Goal: Use online tool/utility: Utilize a website feature to perform a specific function

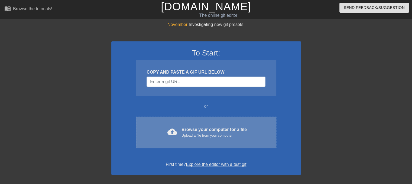
click at [175, 129] on span "cloud_upload" at bounding box center [173, 132] width 10 height 10
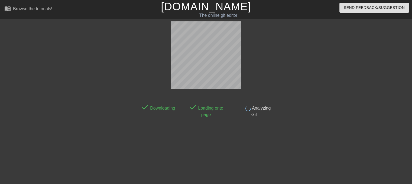
scroll to position [13, 0]
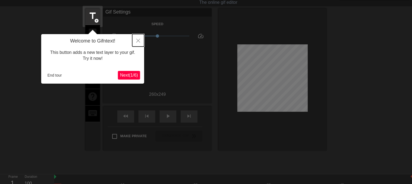
click at [141, 41] on button "Close" at bounding box center [138, 40] width 12 height 12
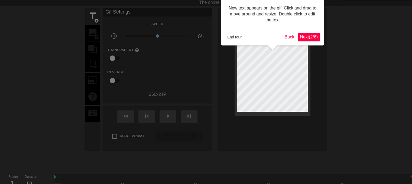
scroll to position [0, 0]
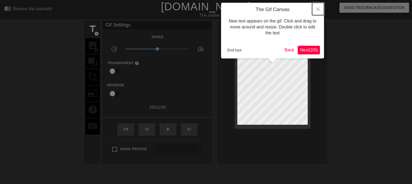
click at [319, 6] on button "Close" at bounding box center [318, 9] width 12 height 12
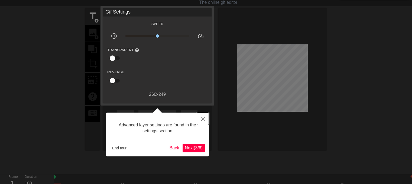
click at [202, 121] on button "Close" at bounding box center [203, 119] width 12 height 12
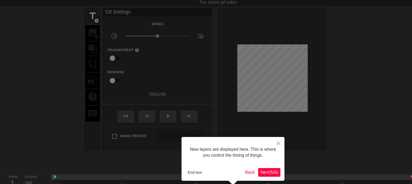
scroll to position [4, 0]
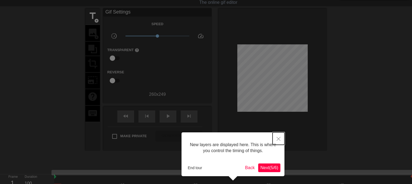
click at [276, 138] on button "Close" at bounding box center [279, 139] width 12 height 12
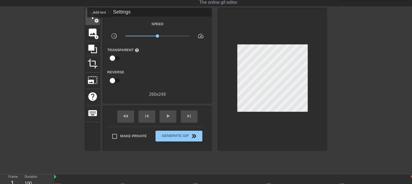
click at [97, 17] on span "title" at bounding box center [93, 16] width 10 height 10
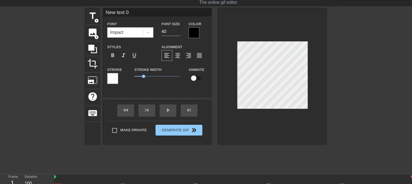
scroll to position [1, 1]
type input "New text"
type textarea "New text"
type input "New tex"
type textarea "New tex"
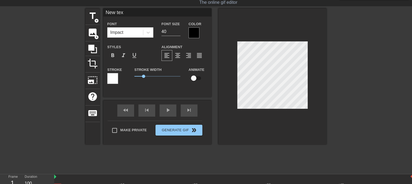
type input "New te"
type textarea "New te"
type input "New t"
type textarea "New t"
type input "New"
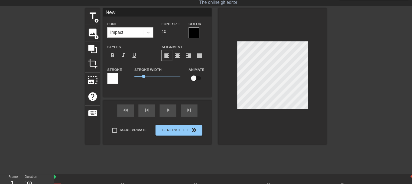
type textarea "New"
type input "New"
type textarea "New"
type input "Ne"
type textarea "Ne"
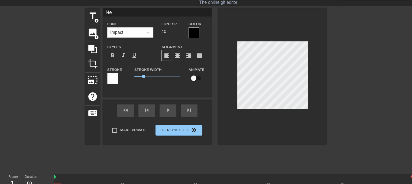
type input "N"
type textarea "N"
type input "a"
type textarea "a"
type input "a"
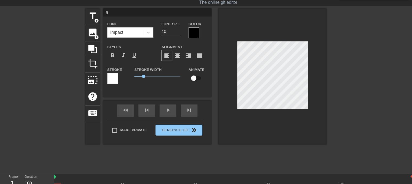
type textarea "a"
type input "a m"
type textarea "a m"
type input "a mi"
type textarea "a mi"
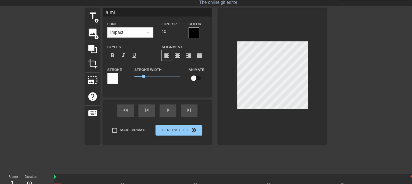
scroll to position [1, 1]
type input "a mim"
type textarea "a mim"
type input "a mimi"
type textarea "a mimi"
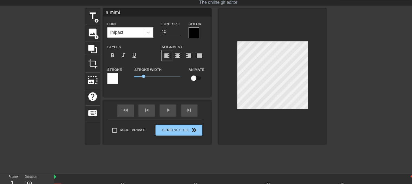
type input "a mimir"
type textarea "a mimir"
click at [194, 36] on div at bounding box center [194, 32] width 11 height 11
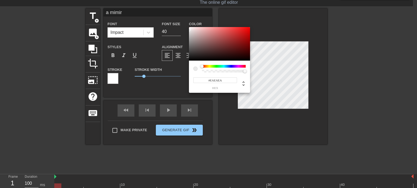
type input "#FFFFFF"
drag, startPoint x: 209, startPoint y: 50, endPoint x: 179, endPoint y: 23, distance: 40.1
click at [179, 23] on div "#FFFFFF hex" at bounding box center [208, 94] width 417 height 188
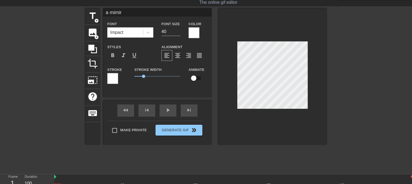
click at [106, 75] on div "Stroke" at bounding box center [116, 77] width 27 height 23
click at [117, 79] on div at bounding box center [112, 78] width 11 height 11
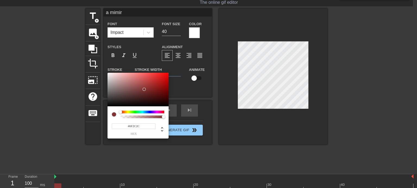
type input "#000000"
drag, startPoint x: 144, startPoint y: 89, endPoint x: 143, endPoint y: 120, distance: 30.4
click at [143, 120] on div "#000000 hex" at bounding box center [137, 106] width 61 height 66
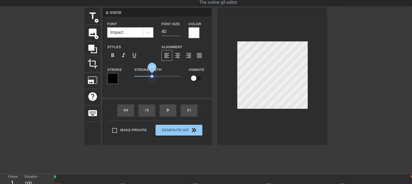
drag, startPoint x: 143, startPoint y: 78, endPoint x: 153, endPoint y: 79, distance: 9.6
click at [153, 79] on span "1.9" at bounding box center [158, 76] width 46 height 7
click at [389, 97] on div at bounding box center [374, 89] width 81 height 163
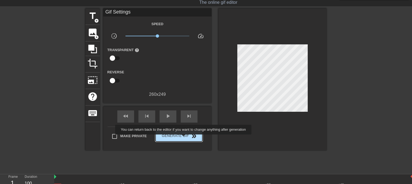
click at [184, 139] on span "Generate Gif double_arrow" at bounding box center [179, 136] width 43 height 7
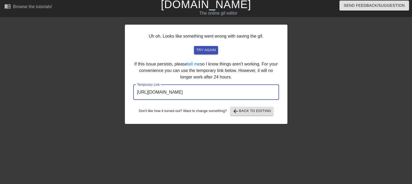
drag, startPoint x: 259, startPoint y: 92, endPoint x: 121, endPoint y: 80, distance: 138.8
click at [121, 80] on div "Uh oh. Looks like something went wrong with saving the gif. try again If this i…" at bounding box center [206, 100] width 412 height 163
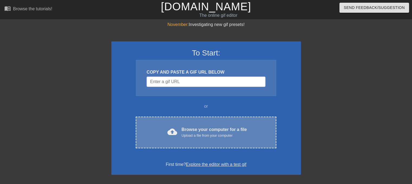
click at [209, 131] on div "Browse your computer for a file Upload a file from your computer" at bounding box center [214, 133] width 65 height 12
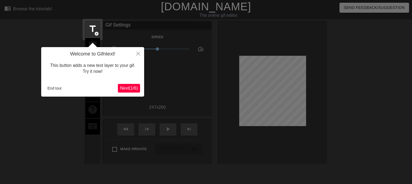
scroll to position [13, 0]
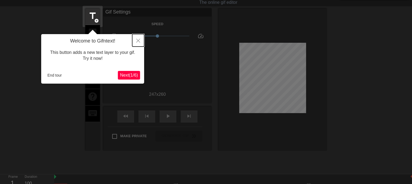
click at [138, 40] on icon "Close" at bounding box center [138, 41] width 4 height 4
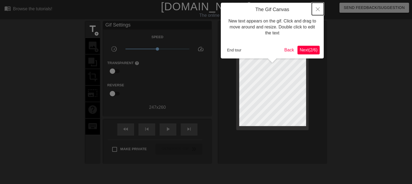
click at [320, 7] on button "Close" at bounding box center [318, 9] width 12 height 12
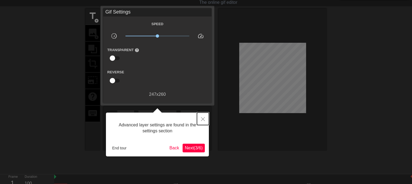
click at [201, 120] on button "Close" at bounding box center [203, 119] width 12 height 12
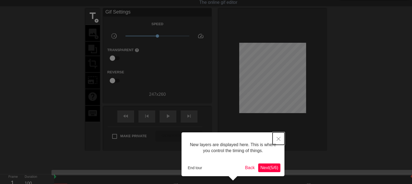
click at [282, 140] on button "Close" at bounding box center [279, 139] width 12 height 12
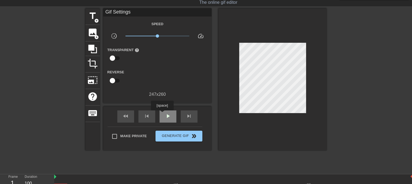
click at [162, 114] on div "play_arrow" at bounding box center [168, 117] width 17 height 12
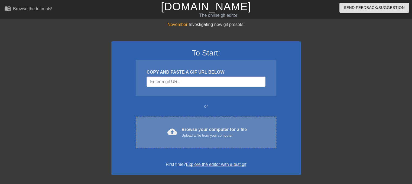
click at [204, 141] on div "cloud_upload Browse your computer for a file Upload a file from your computer C…" at bounding box center [206, 133] width 140 height 32
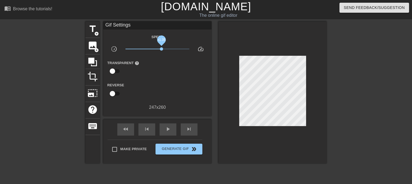
click at [162, 50] on span "x1.35" at bounding box center [158, 49] width 64 height 7
click at [172, 132] on div "play_arrow" at bounding box center [168, 130] width 17 height 12
click at [158, 49] on span "x1.06" at bounding box center [158, 48] width 3 height 3
click at [98, 29] on span "title" at bounding box center [93, 29] width 10 height 10
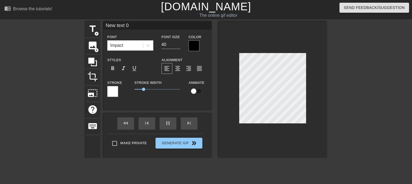
type input "New text"
type textarea "New text"
type input "New text"
type textarea "New text"
type input "New tex"
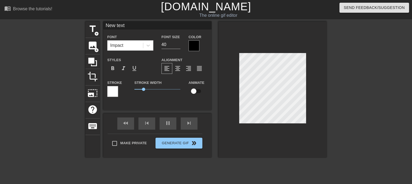
type textarea "New tex"
type input "New te"
type textarea "New te"
type input "New t"
type textarea "New t"
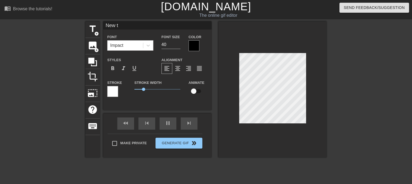
type input "New"
type textarea "New"
type input "Ne"
type textarea "Ne"
type input "N"
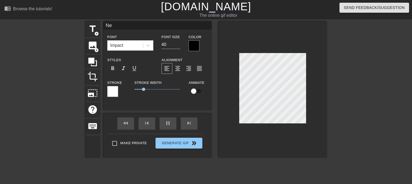
type textarea "N"
type input "p"
type textarea "p"
type input "po"
type textarea "po"
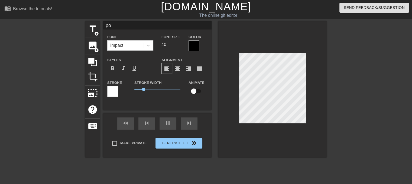
type input "pos"
type textarea "pos"
type input "posh"
type textarea "posh"
type input "posha"
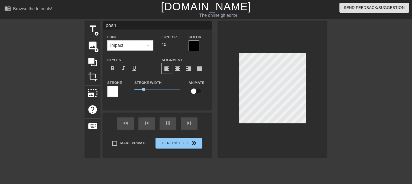
type textarea "posha"
type input "poshan"
type textarea "poshan"
type input "poshank"
type textarea "poshank"
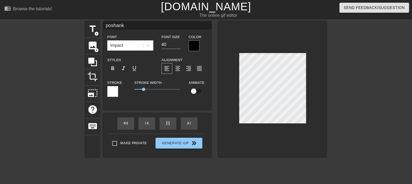
type input "poshanka"
type textarea "poshanka"
type input "poshanka!"
type textarea "poshanka!"
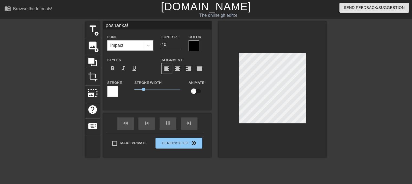
click at [193, 45] on div at bounding box center [194, 45] width 11 height 11
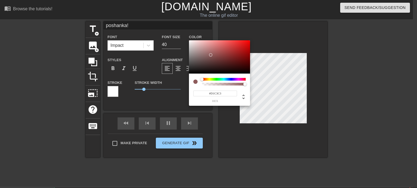
type input "#FFFFFF"
drag, startPoint x: 209, startPoint y: 54, endPoint x: 174, endPoint y: 32, distance: 41.3
click at [174, 32] on div "#FFFFFF hex" at bounding box center [208, 94] width 417 height 188
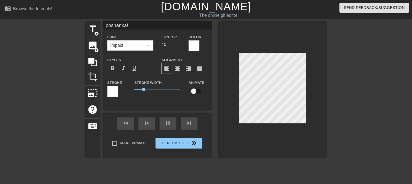
click at [116, 93] on div at bounding box center [112, 91] width 11 height 11
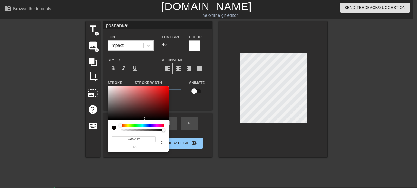
type input "#000000"
drag, startPoint x: 142, startPoint y: 102, endPoint x: 142, endPoint y: 121, distance: 19.5
click at [142, 121] on div "#000000 hex" at bounding box center [137, 119] width 61 height 66
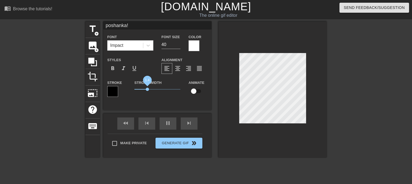
drag, startPoint x: 144, startPoint y: 89, endPoint x: 148, endPoint y: 90, distance: 3.9
click at [148, 90] on span "1.4" at bounding box center [147, 89] width 3 height 3
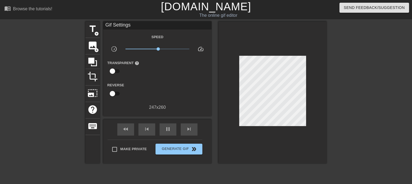
click at [347, 87] on div at bounding box center [374, 102] width 81 height 163
click at [374, 89] on div at bounding box center [374, 102] width 81 height 163
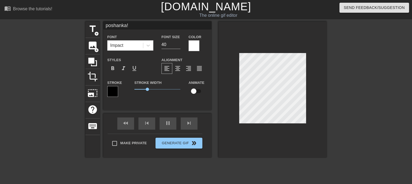
click at [367, 91] on div at bounding box center [374, 102] width 81 height 163
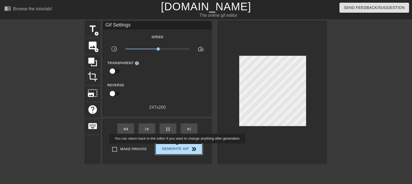
click at [176, 151] on span "Generate Gif double_arrow" at bounding box center [179, 149] width 43 height 7
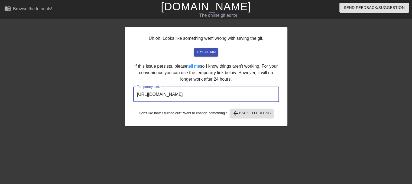
drag, startPoint x: 259, startPoint y: 95, endPoint x: 131, endPoint y: 94, distance: 128.5
click at [131, 94] on div "Uh oh. Looks like something went wrong with saving the gif. try again If this i…" at bounding box center [206, 77] width 163 height 100
